Goal: Information Seeking & Learning: Learn about a topic

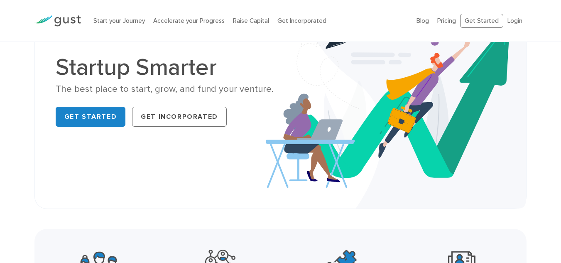
scroll to position [208, 0]
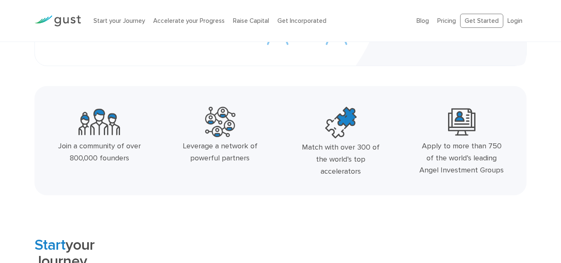
drag, startPoint x: 60, startPoint y: 143, endPoint x: 152, endPoint y: 158, distance: 93.0
click at [130, 160] on div "Join a community of over 800,000 founders" at bounding box center [99, 152] width 87 height 24
drag, startPoint x: 181, startPoint y: 142, endPoint x: 335, endPoint y: 151, distance: 155.1
click at [309, 157] on div "Join a community of over 800,000 founders Leverage a network of powerful partne…" at bounding box center [280, 143] width 483 height 81
click at [340, 166] on div "Match with over 300 of the world’s top accelerators" at bounding box center [341, 160] width 87 height 36
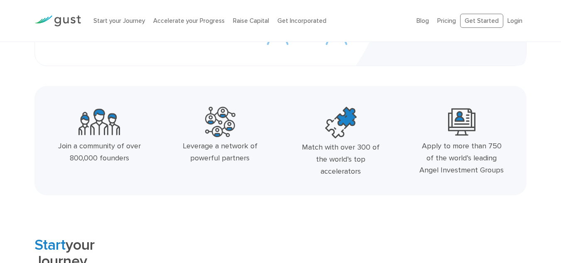
drag, startPoint x: 302, startPoint y: 144, endPoint x: 374, endPoint y: 180, distance: 79.8
click at [374, 180] on div "Match with over 300 of the world’s top accelerators" at bounding box center [340, 143] width 121 height 81
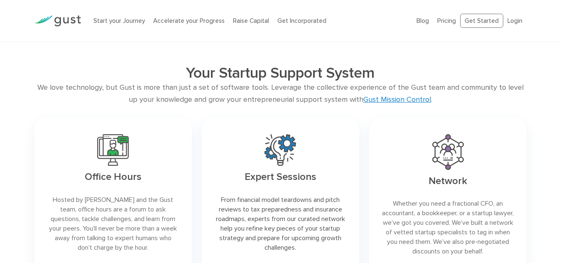
scroll to position [1577, 0]
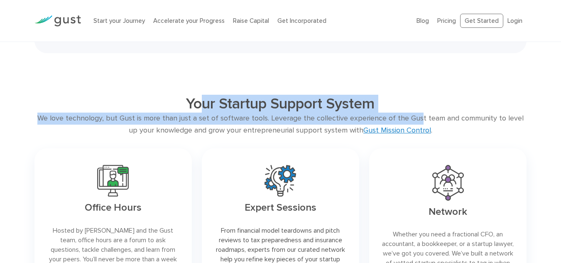
drag, startPoint x: 203, startPoint y: 105, endPoint x: 434, endPoint y: 123, distance: 231.2
click at [415, 127] on div "Your Startup Support System We love technology, but Gust is more than just a se…" at bounding box center [280, 210] width 505 height 230
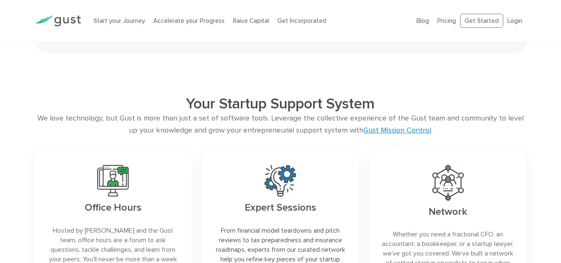
drag, startPoint x: 478, startPoint y: 122, endPoint x: 452, endPoint y: 125, distance: 25.9
click at [478, 123] on div "We love technology, but Gust is more than just a set of software tools. Leverag…" at bounding box center [280, 125] width 492 height 24
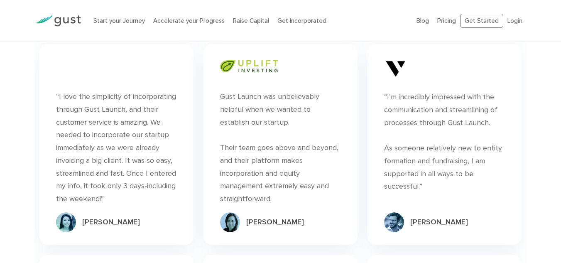
scroll to position [2698, 0]
